Goal: Complete application form: Complete application form

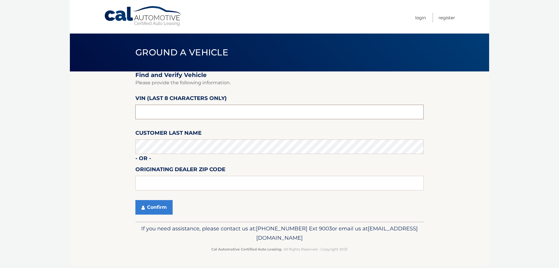
click at [182, 111] on input "text" at bounding box center [279, 112] width 288 height 15
type input "NN458895"
click at [250, 181] on input "text" at bounding box center [279, 183] width 288 height 15
click at [249, 183] on input "text" at bounding box center [279, 183] width 288 height 15
type input "14059"
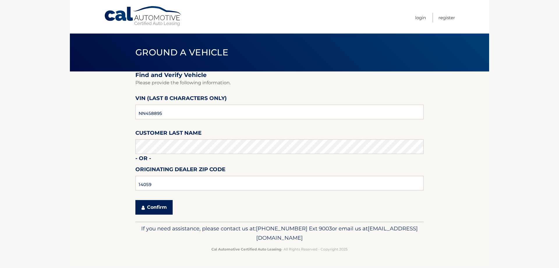
click at [153, 206] on button "Confirm" at bounding box center [153, 207] width 37 height 15
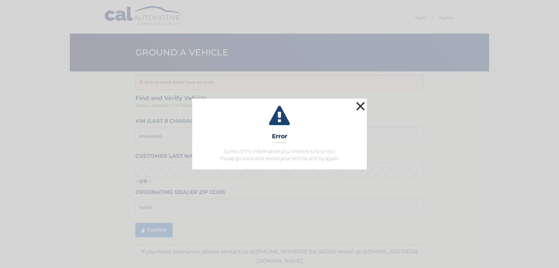
click at [363, 108] on button "×" at bounding box center [361, 106] width 12 height 12
